Goal: Transaction & Acquisition: Purchase product/service

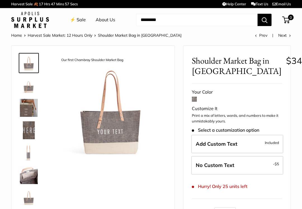
click at [26, 88] on img at bounding box center [29, 85] width 18 height 18
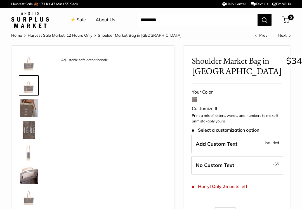
click at [25, 109] on img at bounding box center [29, 108] width 18 height 18
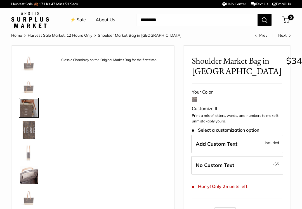
click at [27, 128] on img at bounding box center [29, 130] width 18 height 18
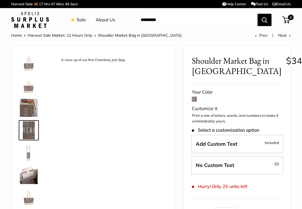
click at [27, 179] on img at bounding box center [29, 175] width 18 height 18
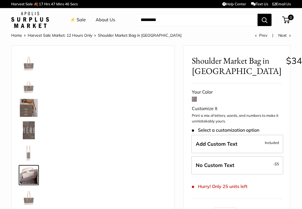
click at [26, 197] on img at bounding box center [29, 197] width 18 height 18
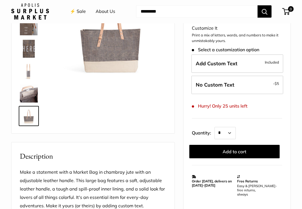
scroll to position [81, 0]
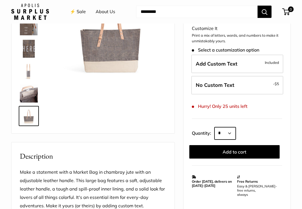
click at [235, 134] on select "* * * * * * * * * *** *** *** *** *** *** *** *** *** *** *** *** *** *** *** *…" at bounding box center [225, 133] width 21 height 12
select select "*"
click at [265, 148] on button "Add to cart" at bounding box center [235, 151] width 90 height 13
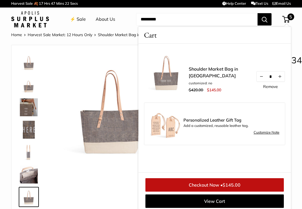
scroll to position [0, 0]
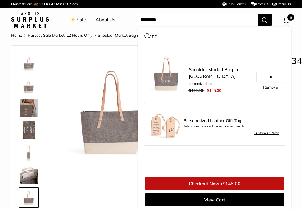
click at [81, 22] on link "⚡️ Sale" at bounding box center [78, 20] width 16 height 8
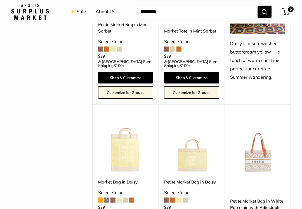
scroll to position [486, 0]
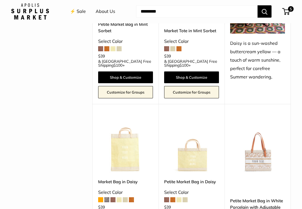
click at [263, 136] on img at bounding box center [257, 145] width 55 height 55
click at [268, 139] on img at bounding box center [257, 145] width 55 height 55
click at [270, 198] on link "Petite Market Bag in White Porcelain with Adjustable Handle" at bounding box center [257, 208] width 55 height 20
click at [258, 197] on link "Petite Market Bag in White Porcelain with Adjustable Handle" at bounding box center [257, 207] width 55 height 20
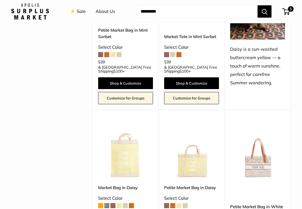
scroll to position [479, 0]
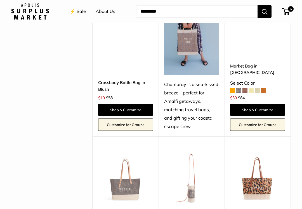
scroll to position [1522, 0]
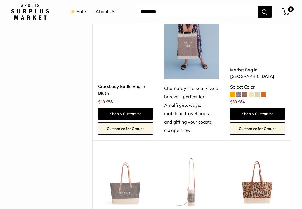
click at [290, 11] on span "6" at bounding box center [291, 9] width 6 height 6
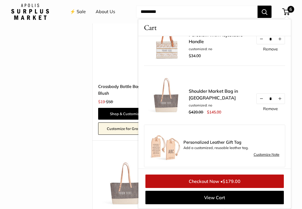
scroll to position [31, 0]
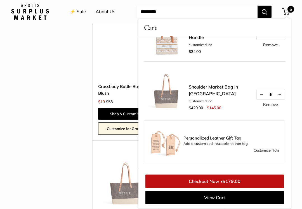
click at [290, 145] on div "Petite Market Bag in White Porcelain with Adjustable Handle customized: no $34.…" at bounding box center [215, 102] width 153 height 132
click at [261, 180] on link "Checkout Now • $179.00" at bounding box center [215, 180] width 139 height 13
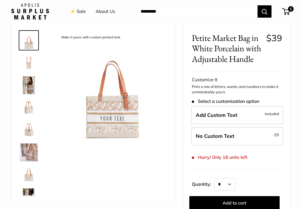
scroll to position [23, 0]
click at [125, 119] on img at bounding box center [111, 86] width 110 height 110
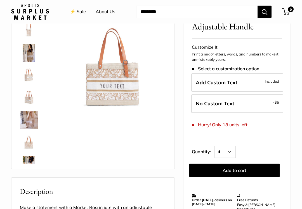
click at [121, 88] on img at bounding box center [111, 54] width 110 height 110
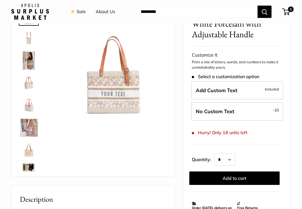
scroll to position [47, 0]
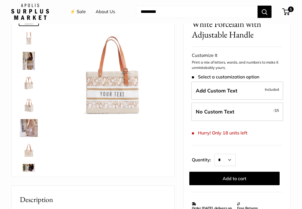
click at [34, 86] on img at bounding box center [29, 83] width 18 height 18
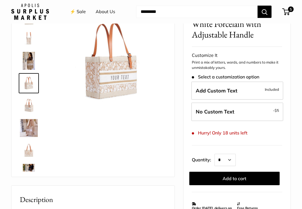
click at [33, 132] on img at bounding box center [29, 128] width 18 height 18
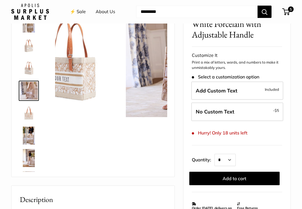
scroll to position [40, 0]
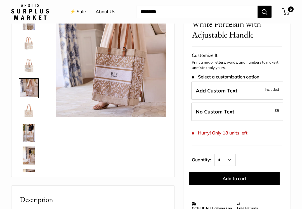
click at [32, 113] on img at bounding box center [29, 111] width 18 height 18
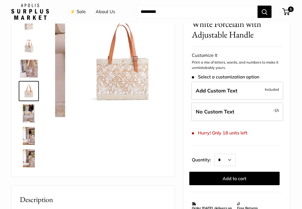
scroll to position [62, 0]
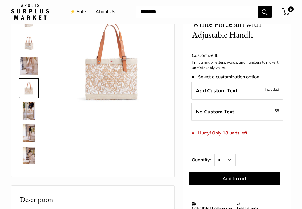
click at [34, 49] on img at bounding box center [29, 43] width 18 height 18
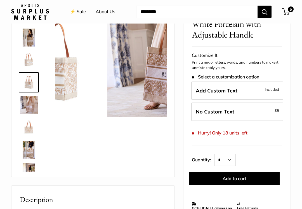
scroll to position [17, 0]
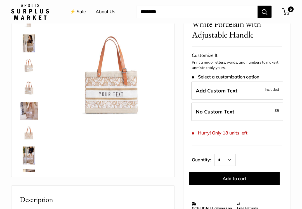
scroll to position [0, 0]
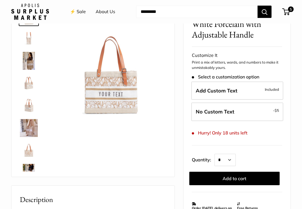
click at [118, 89] on img at bounding box center [110, 62] width 110 height 110
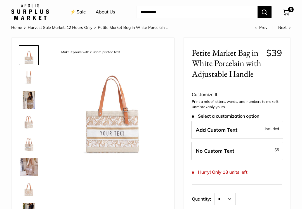
scroll to position [8, 0]
click at [34, 62] on img at bounding box center [29, 55] width 18 height 18
click at [33, 61] on img at bounding box center [29, 55] width 18 height 18
click at [135, 113] on img at bounding box center [111, 101] width 110 height 110
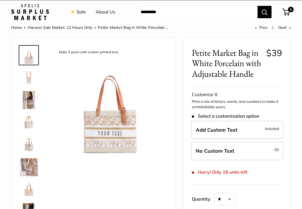
click at [128, 125] on img at bounding box center [109, 101] width 110 height 110
click at [122, 131] on img at bounding box center [108, 101] width 110 height 110
click at [122, 131] on img at bounding box center [110, 101] width 110 height 110
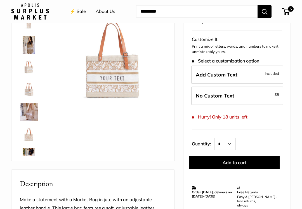
scroll to position [63, 0]
click at [30, 137] on img at bounding box center [29, 134] width 18 height 18
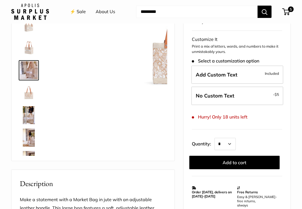
scroll to position [40, 0]
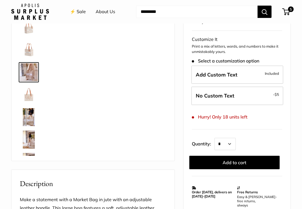
click at [33, 77] on img at bounding box center [29, 72] width 18 height 18
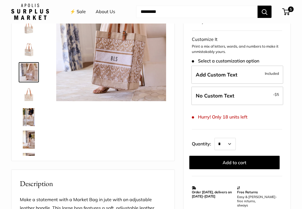
click at [121, 74] on img at bounding box center [111, 46] width 110 height 110
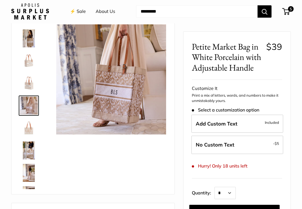
scroll to position [30, 0]
click at [35, 106] on img at bounding box center [29, 106] width 18 height 18
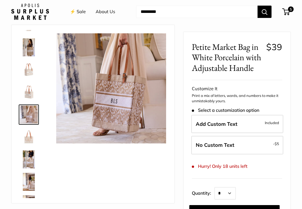
scroll to position [21, 0]
click at [31, 72] on img at bounding box center [29, 70] width 18 height 18
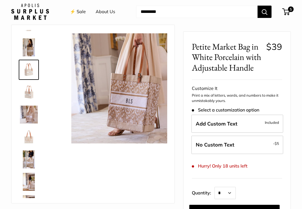
click at [31, 71] on img at bounding box center [29, 70] width 18 height 18
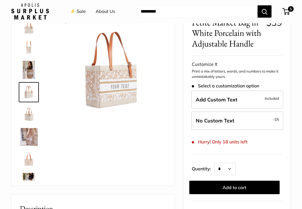
scroll to position [42, 0]
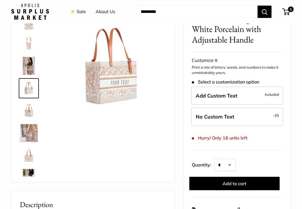
click at [256, 183] on button "Add to cart" at bounding box center [235, 183] width 90 height 13
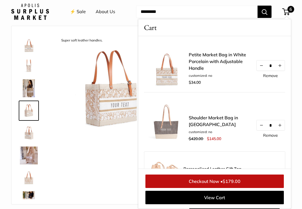
scroll to position [0, 0]
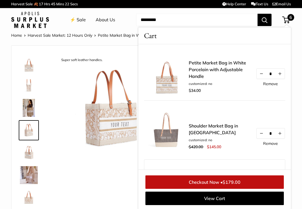
scroll to position [30, 0]
